Goal: Obtain resource: Obtain resource

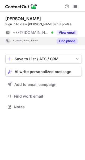
scroll to position [103, 85]
click at [64, 41] on button "Find phone" at bounding box center [67, 40] width 21 height 5
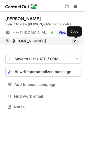
click at [75, 41] on span at bounding box center [75, 41] width 4 height 4
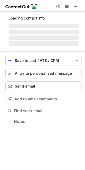
scroll to position [116, 85]
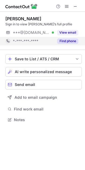
click at [61, 40] on button "Find phone" at bounding box center [67, 40] width 21 height 5
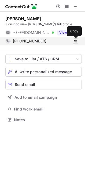
click at [75, 39] on span at bounding box center [75, 41] width 4 height 4
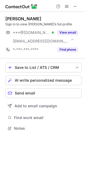
scroll to position [125, 85]
click at [75, 6] on span at bounding box center [75, 6] width 4 height 4
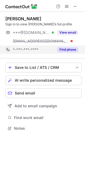
click at [66, 48] on button "Find phone" at bounding box center [67, 49] width 21 height 5
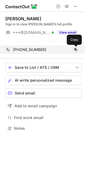
click at [77, 48] on span at bounding box center [75, 49] width 4 height 4
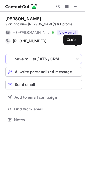
scroll to position [3, 3]
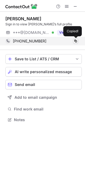
click at [76, 42] on span at bounding box center [75, 41] width 4 height 4
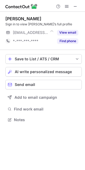
scroll to position [116, 85]
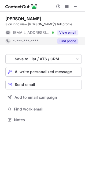
click at [60, 41] on button "Find phone" at bounding box center [67, 40] width 21 height 5
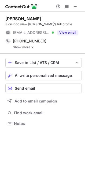
scroll to position [119, 85]
click at [31, 46] on img at bounding box center [32, 47] width 3 height 4
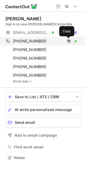
click at [69, 41] on span at bounding box center [68, 41] width 4 height 4
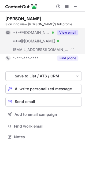
scroll to position [133, 85]
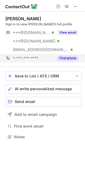
click at [66, 59] on button "Find phone" at bounding box center [67, 57] width 21 height 5
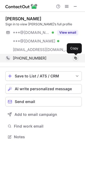
click at [74, 58] on span at bounding box center [75, 58] width 4 height 4
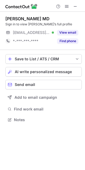
scroll to position [116, 85]
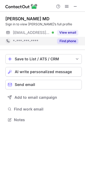
click at [68, 42] on button "Find phone" at bounding box center [67, 40] width 21 height 5
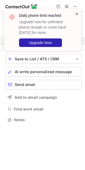
click at [76, 14] on span at bounding box center [76, 13] width 4 height 5
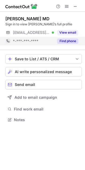
click at [64, 42] on button "Find phone" at bounding box center [67, 40] width 21 height 5
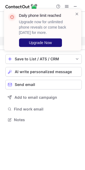
click at [39, 45] on span "Upgrade Now" at bounding box center [40, 43] width 23 height 4
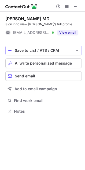
scroll to position [3, 3]
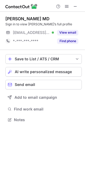
scroll to position [116, 85]
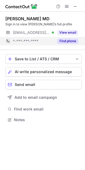
click at [64, 41] on button "Find phone" at bounding box center [67, 40] width 21 height 5
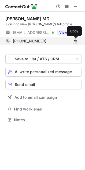
click at [75, 40] on span at bounding box center [75, 41] width 4 height 4
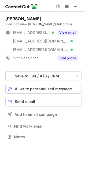
scroll to position [133, 85]
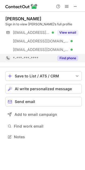
click at [62, 59] on button "Find phone" at bounding box center [67, 57] width 21 height 5
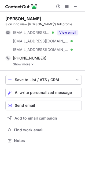
click at [25, 65] on link "Show more" at bounding box center [47, 64] width 69 height 4
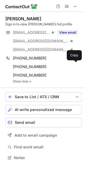
scroll to position [154, 85]
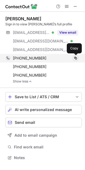
click at [74, 58] on span at bounding box center [75, 58] width 4 height 4
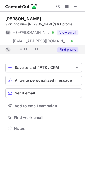
scroll to position [125, 85]
click at [71, 49] on button "Find phone" at bounding box center [67, 49] width 21 height 5
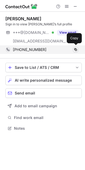
click at [73, 49] on span at bounding box center [75, 49] width 4 height 4
